Goal: Transaction & Acquisition: Purchase product/service

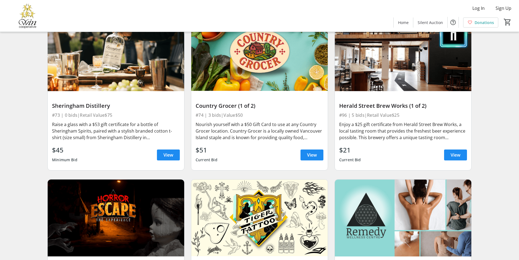
scroll to position [4391, 0]
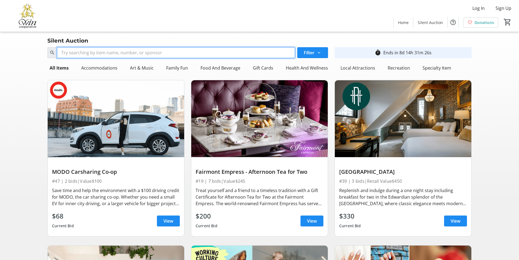
click at [61, 51] on input "Search" at bounding box center [176, 52] width 238 height 11
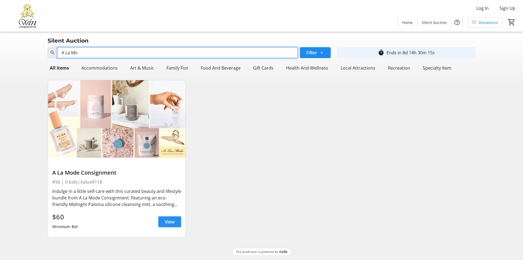
type input "A La Mo"
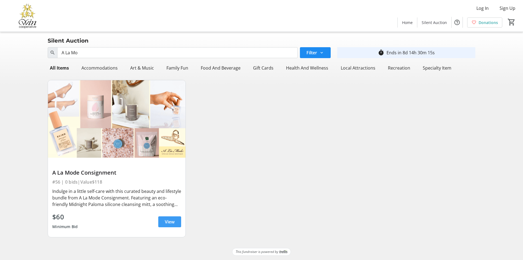
click at [168, 220] on span "View" at bounding box center [170, 221] width 10 height 7
